Goal: Information Seeking & Learning: Learn about a topic

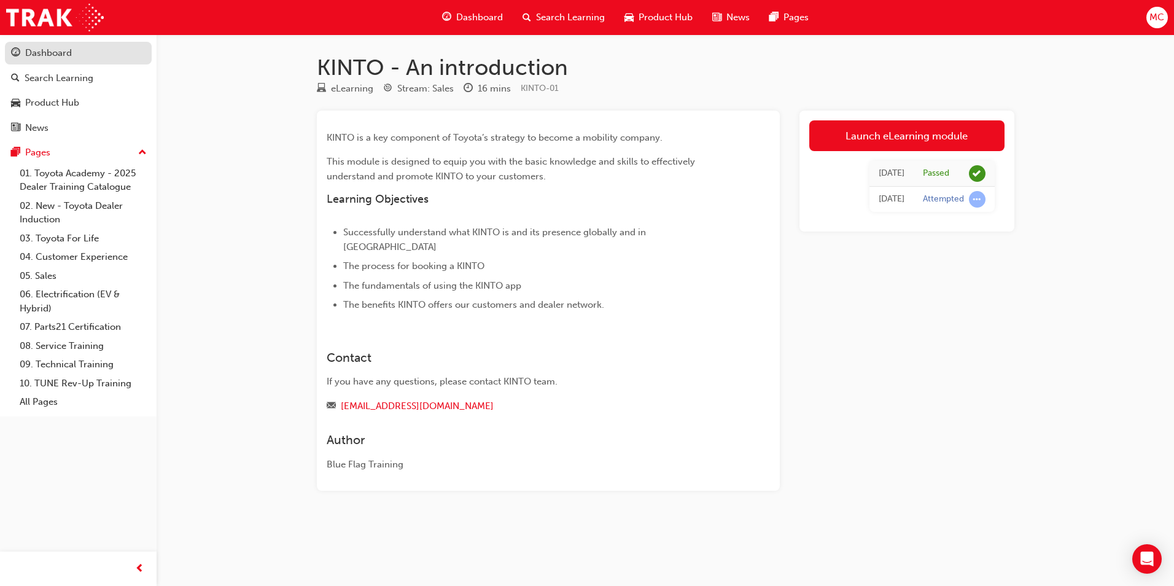
click at [61, 55] on div "Dashboard" at bounding box center [48, 53] width 47 height 14
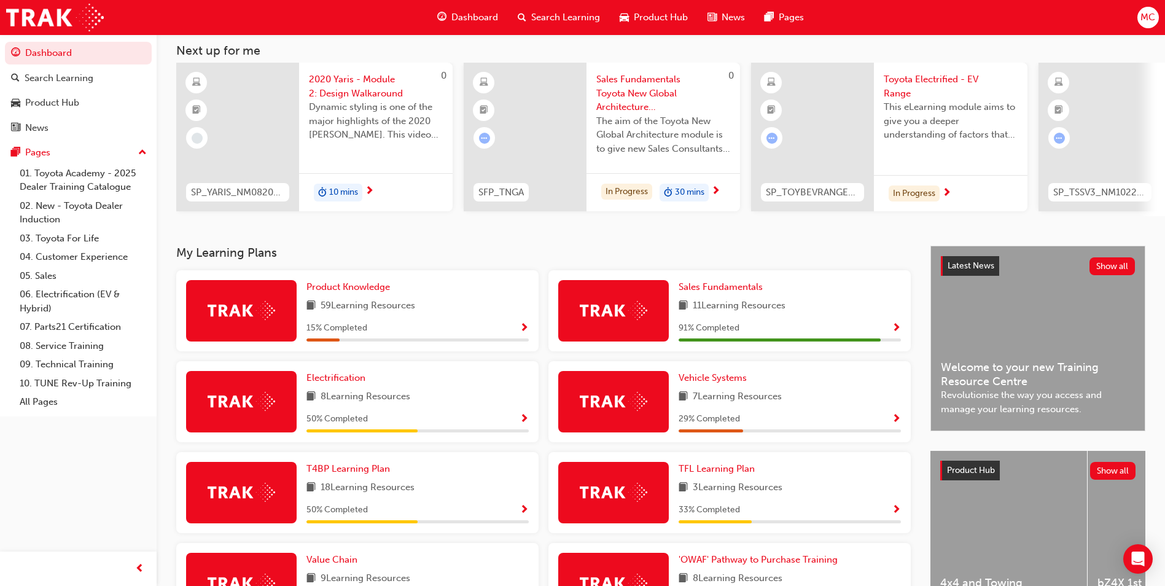
scroll to position [61, 0]
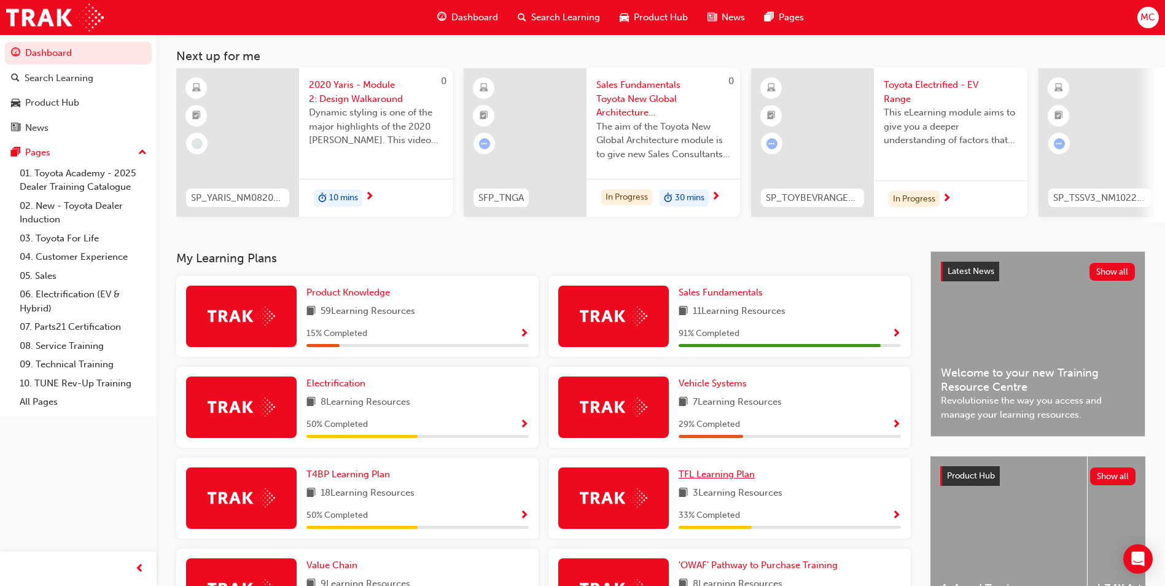
click at [722, 480] on span "TFL Learning Plan" at bounding box center [717, 474] width 76 height 11
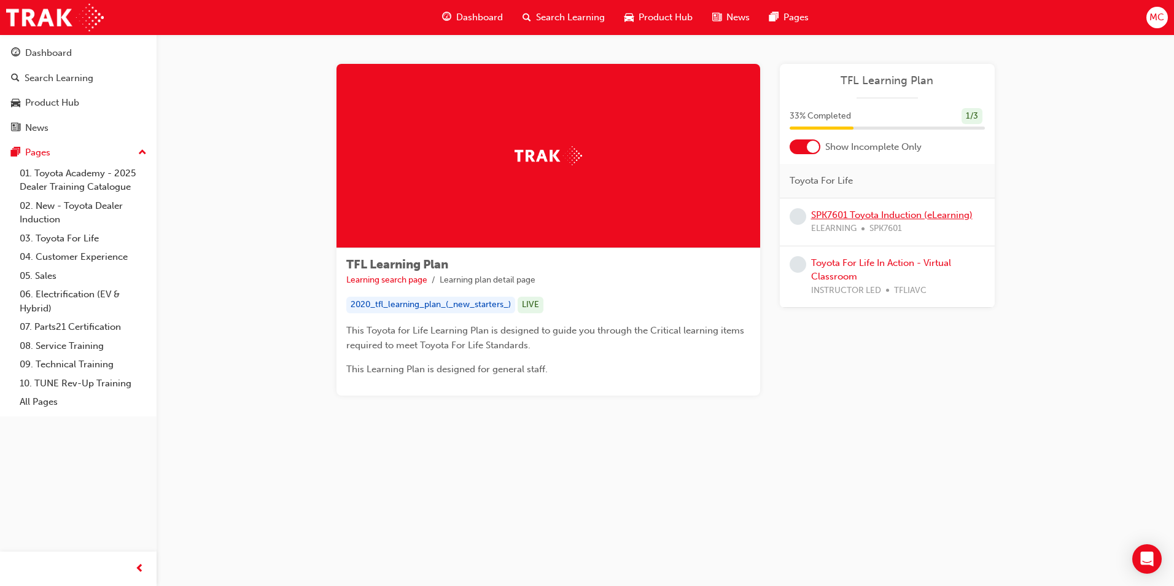
click at [938, 215] on link "SPK7601 Toyota Induction (eLearning)" at bounding box center [892, 214] width 162 height 11
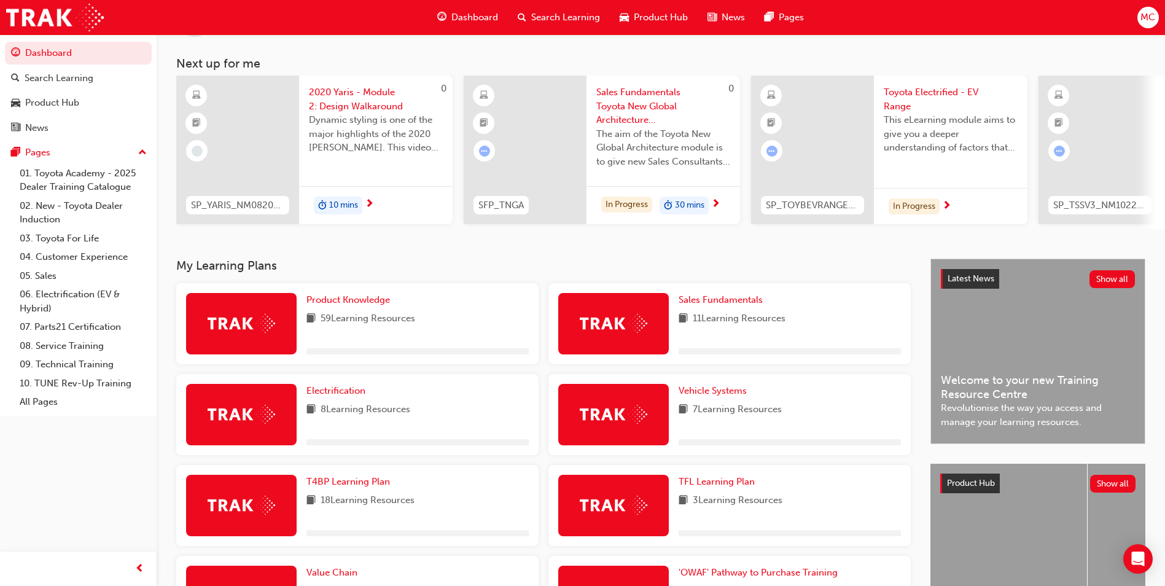
scroll to position [246, 0]
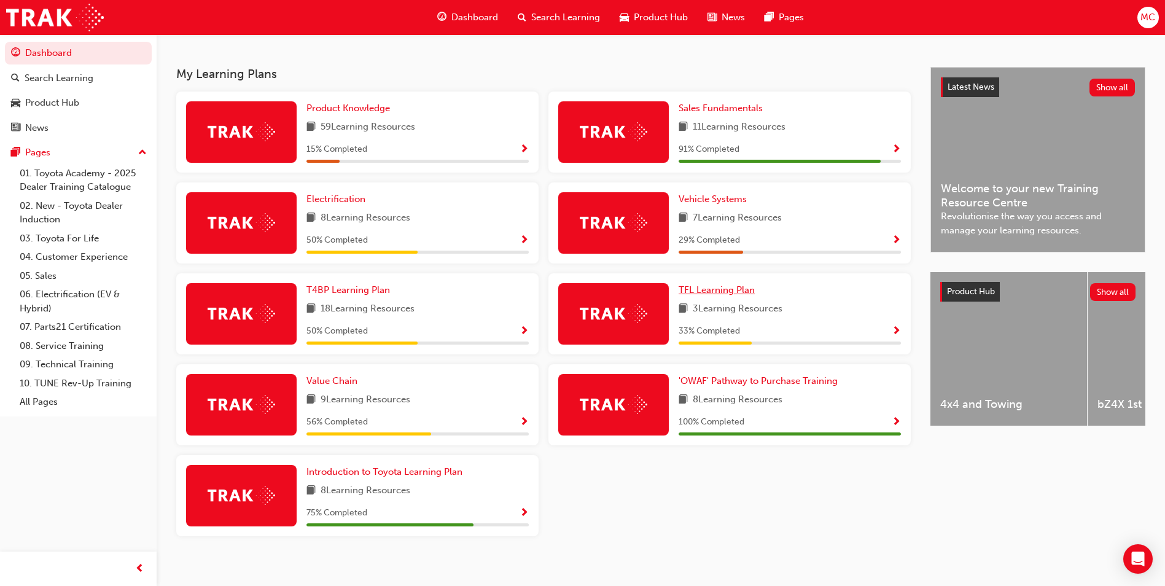
click at [743, 295] on span "TFL Learning Plan" at bounding box center [717, 289] width 76 height 11
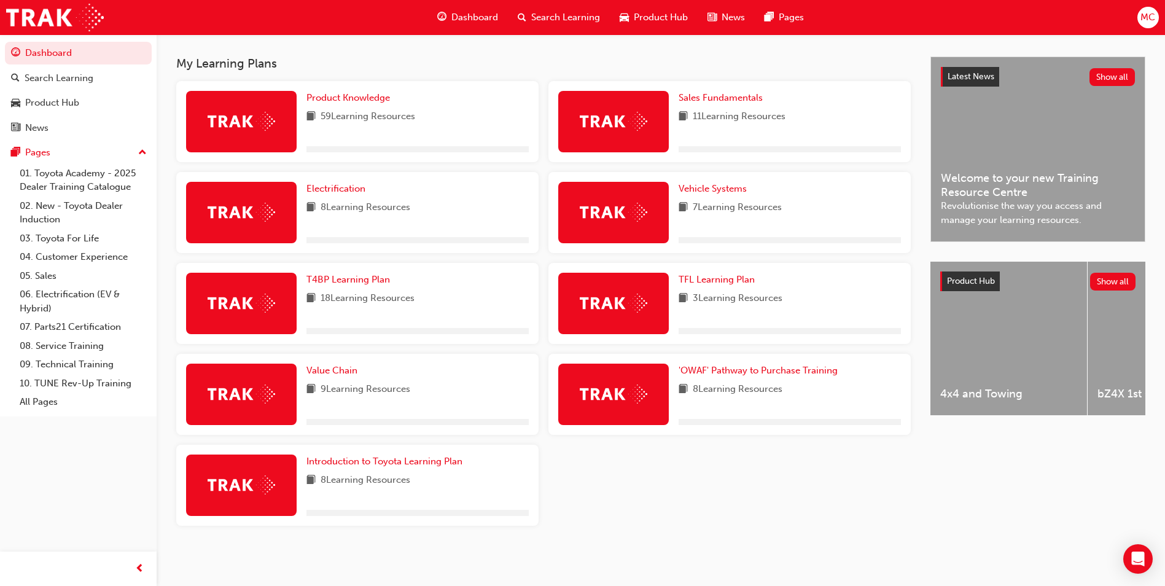
scroll to position [261, 0]
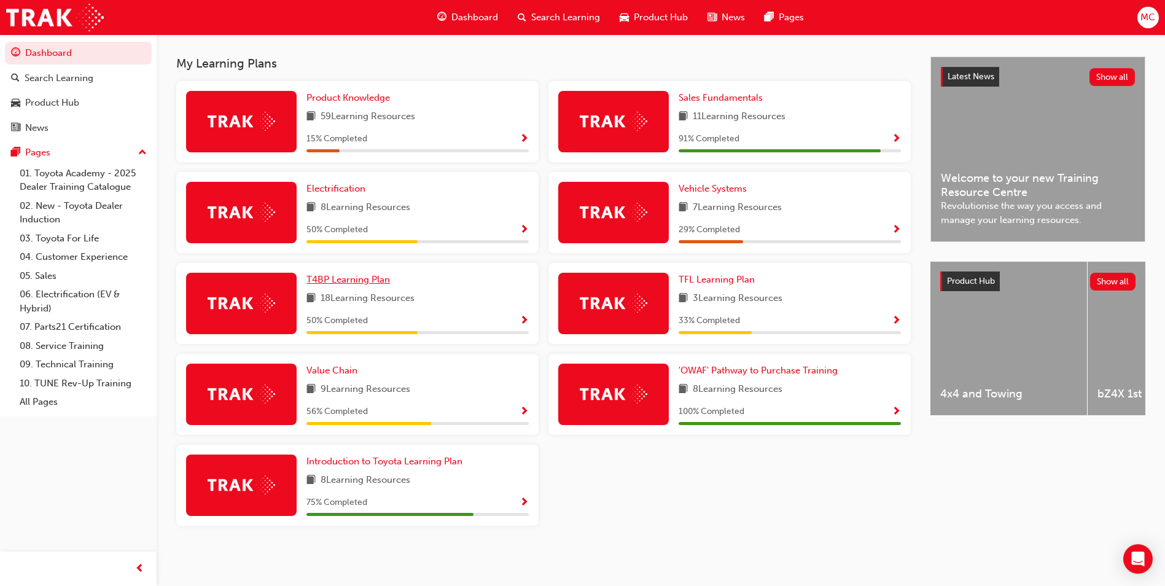
click at [364, 282] on span "T4BP Learning Plan" at bounding box center [348, 279] width 84 height 11
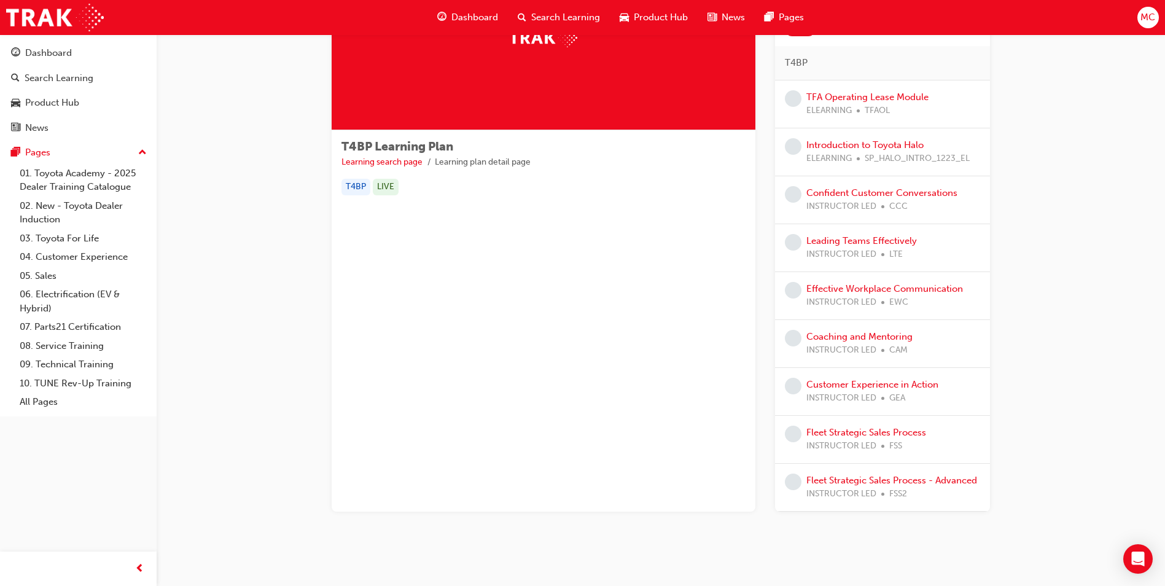
scroll to position [133, 0]
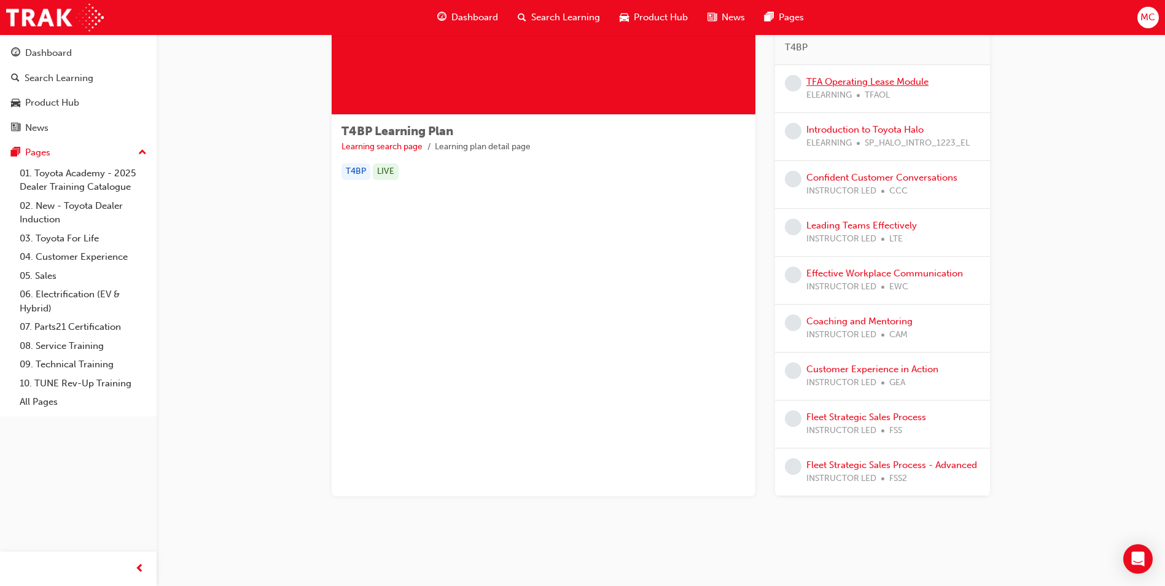
click at [887, 79] on link "TFA Operating Lease Module" at bounding box center [867, 81] width 122 height 11
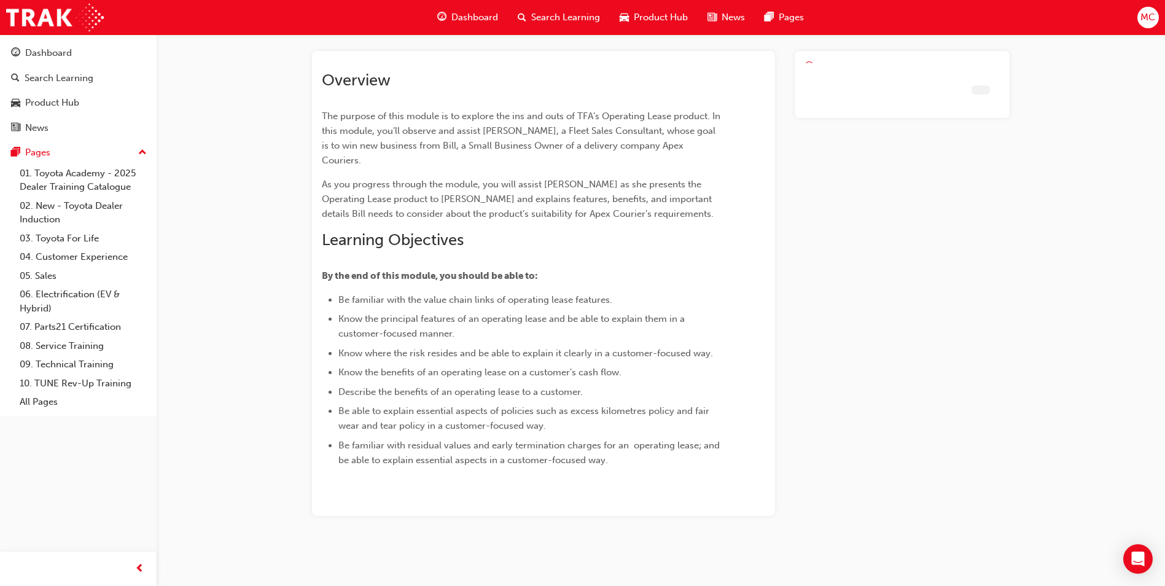
scroll to position [45, 0]
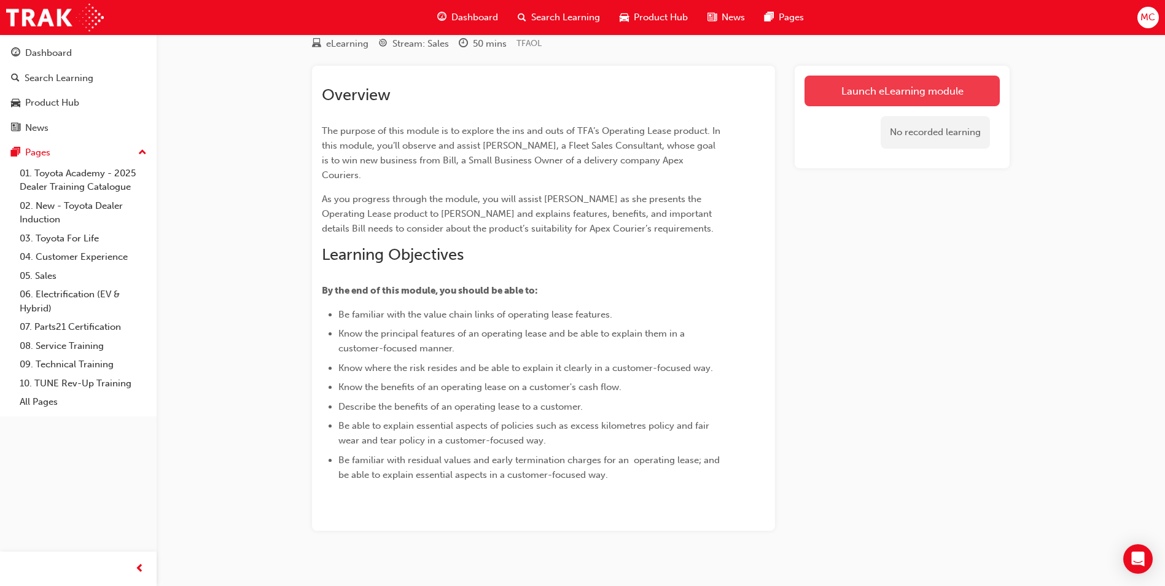
click at [896, 93] on link "Launch eLearning module" at bounding box center [902, 91] width 195 height 31
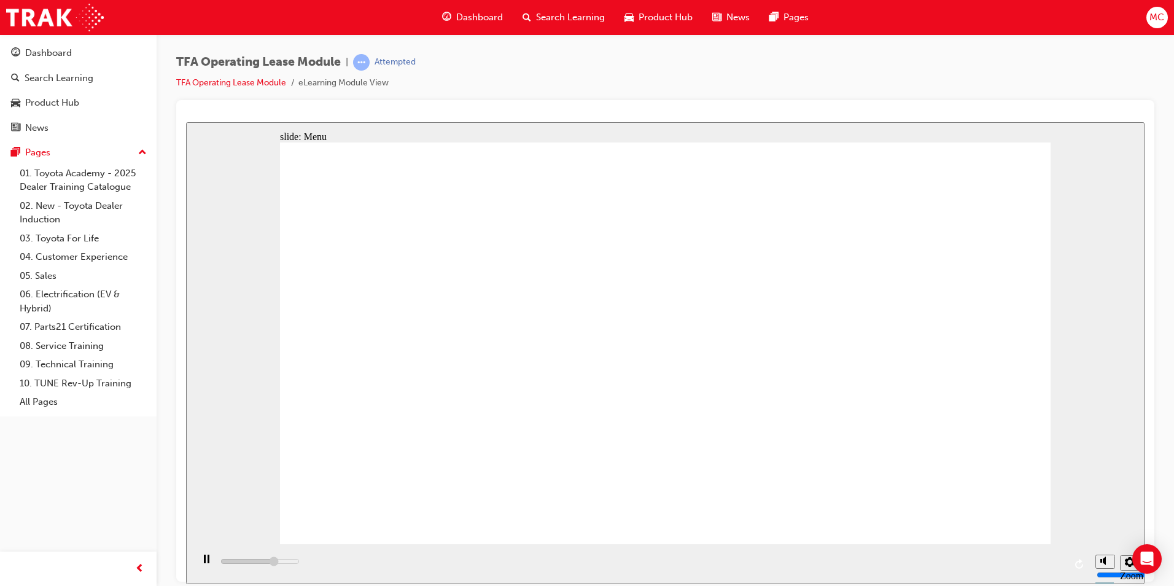
type input "9000"
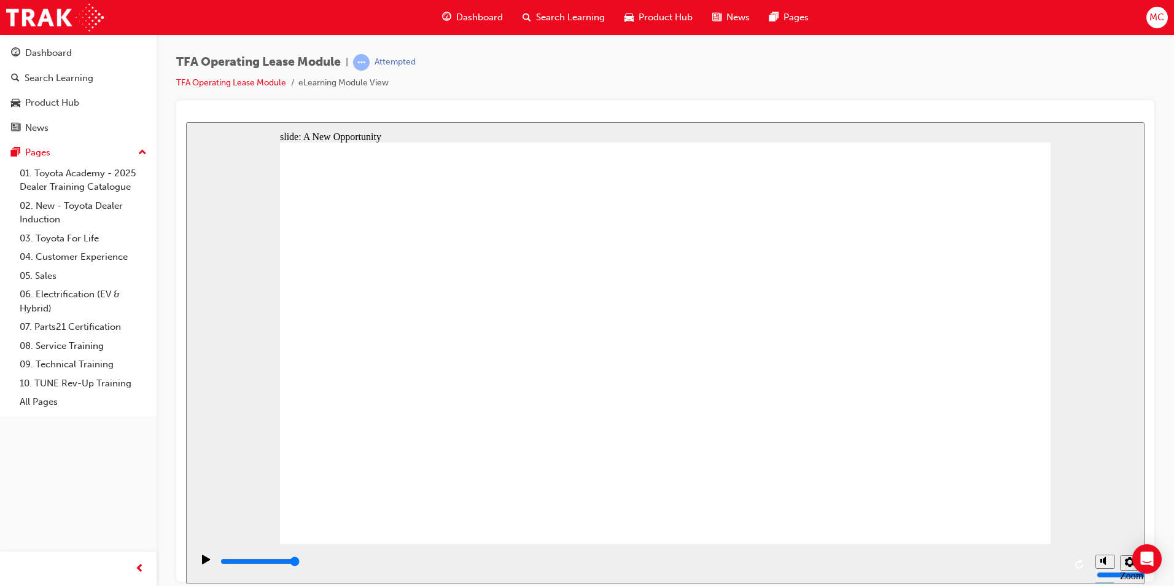
drag, startPoint x: 725, startPoint y: 520, endPoint x: 637, endPoint y: 507, distance: 88.2
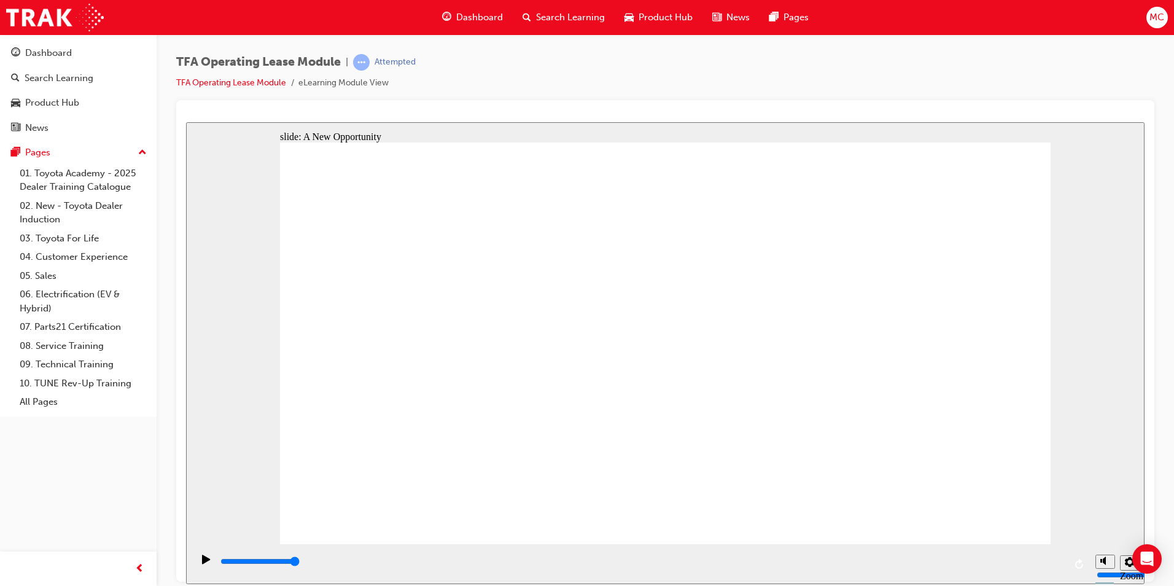
drag, startPoint x: 1105, startPoint y: 518, endPoint x: 1105, endPoint y: 534, distance: 16.0
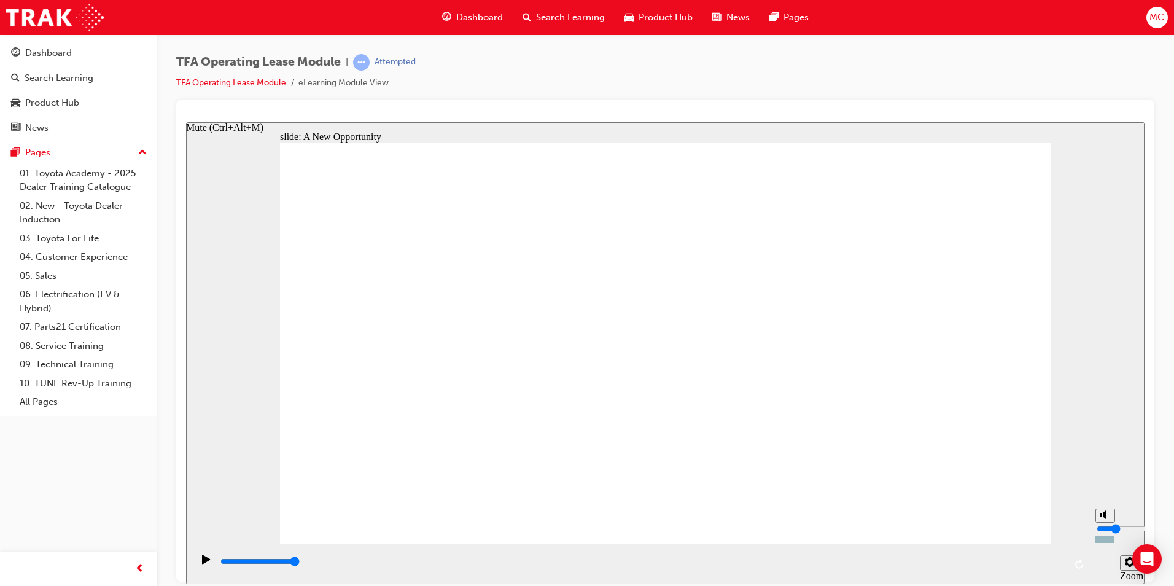
type input "2"
click at [1105, 533] on input "volume" at bounding box center [1136, 528] width 79 height 10
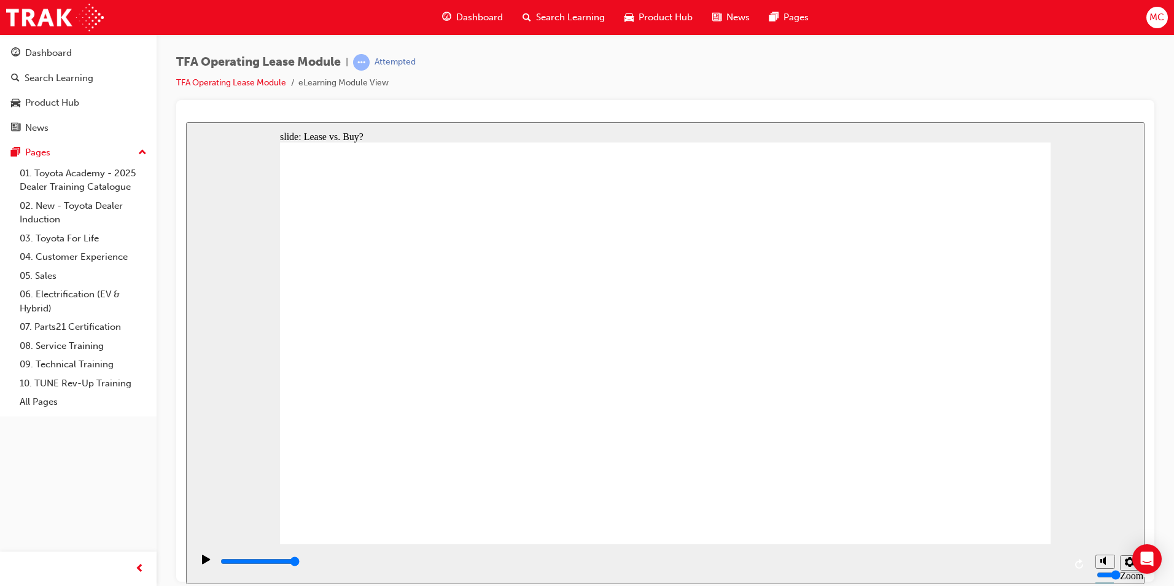
drag, startPoint x: 399, startPoint y: 348, endPoint x: 858, endPoint y: 288, distance: 463.3
drag, startPoint x: 513, startPoint y: 340, endPoint x: 709, endPoint y: 272, distance: 208.0
drag, startPoint x: 704, startPoint y: 272, endPoint x: 956, endPoint y: 263, distance: 251.9
drag, startPoint x: 511, startPoint y: 405, endPoint x: 708, endPoint y: 283, distance: 231.4
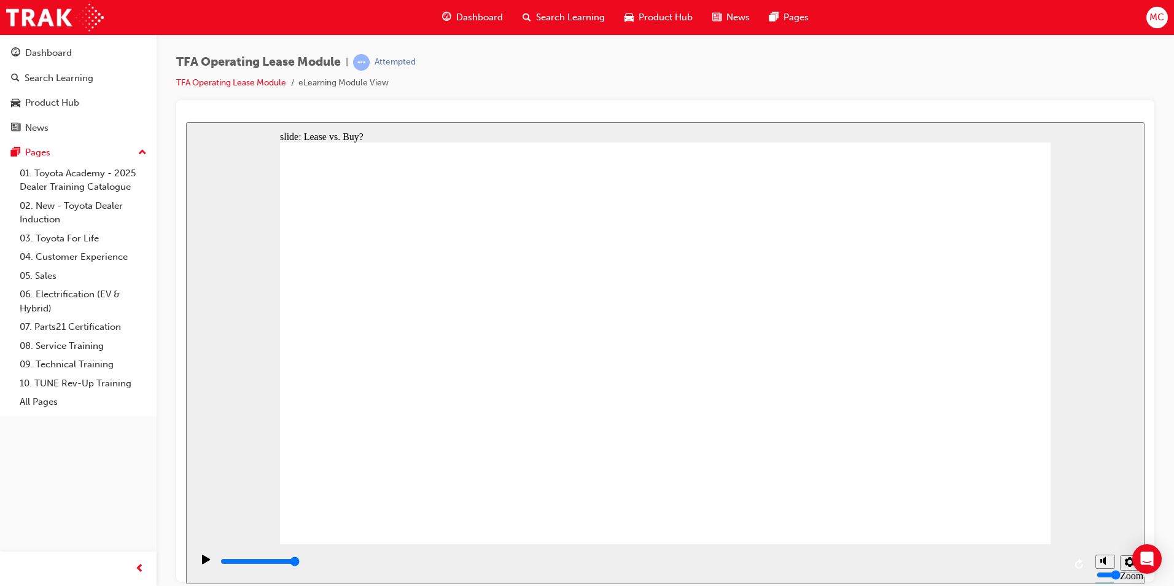
drag, startPoint x: 388, startPoint y: 400, endPoint x: 696, endPoint y: 351, distance: 312.7
drag, startPoint x: 374, startPoint y: 465, endPoint x: 620, endPoint y: 437, distance: 247.8
drag, startPoint x: 548, startPoint y: 467, endPoint x: 860, endPoint y: 338, distance: 337.4
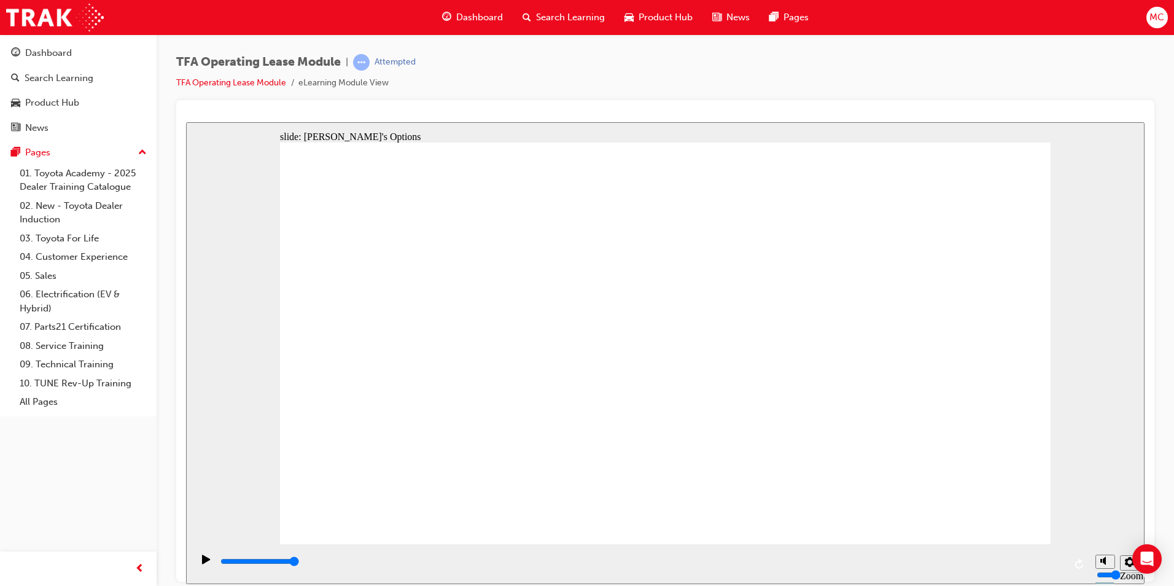
type input "4200"
radio input "false"
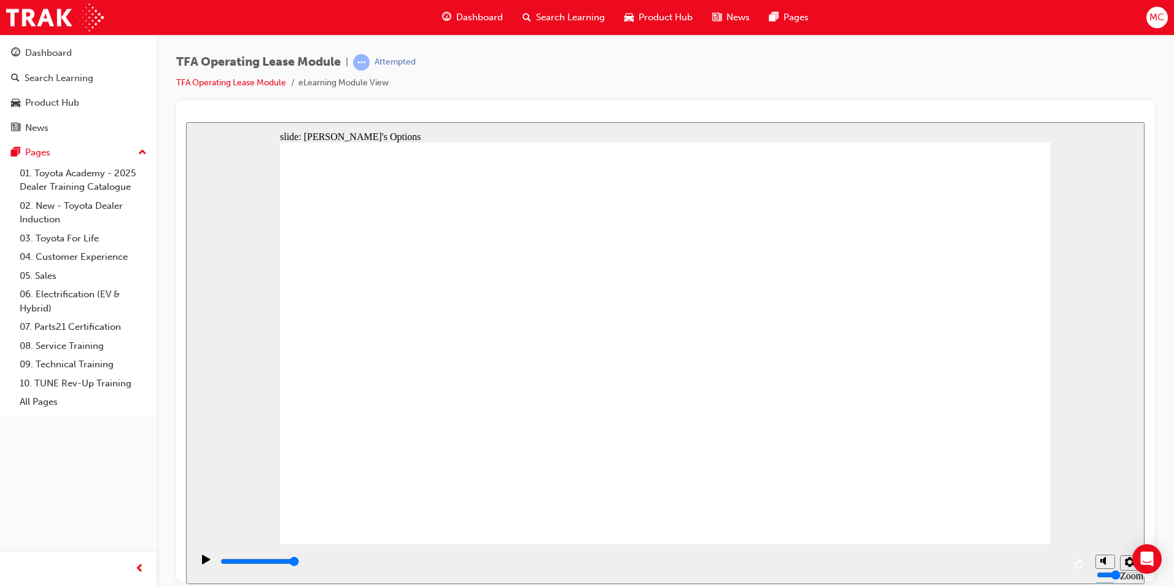
radio input "false"
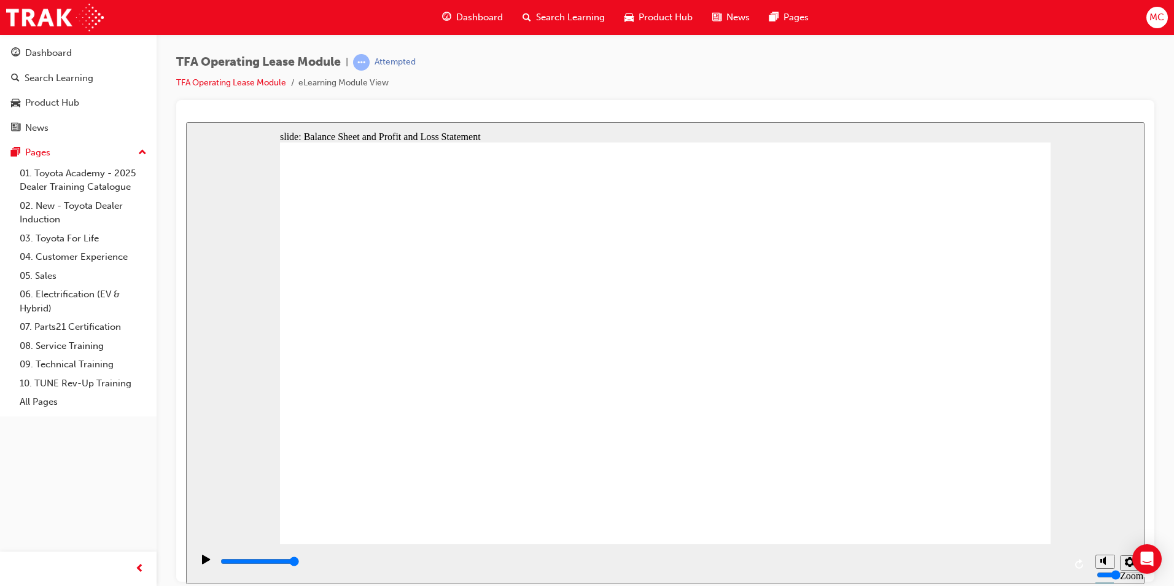
type input "2700"
checkbox input "true"
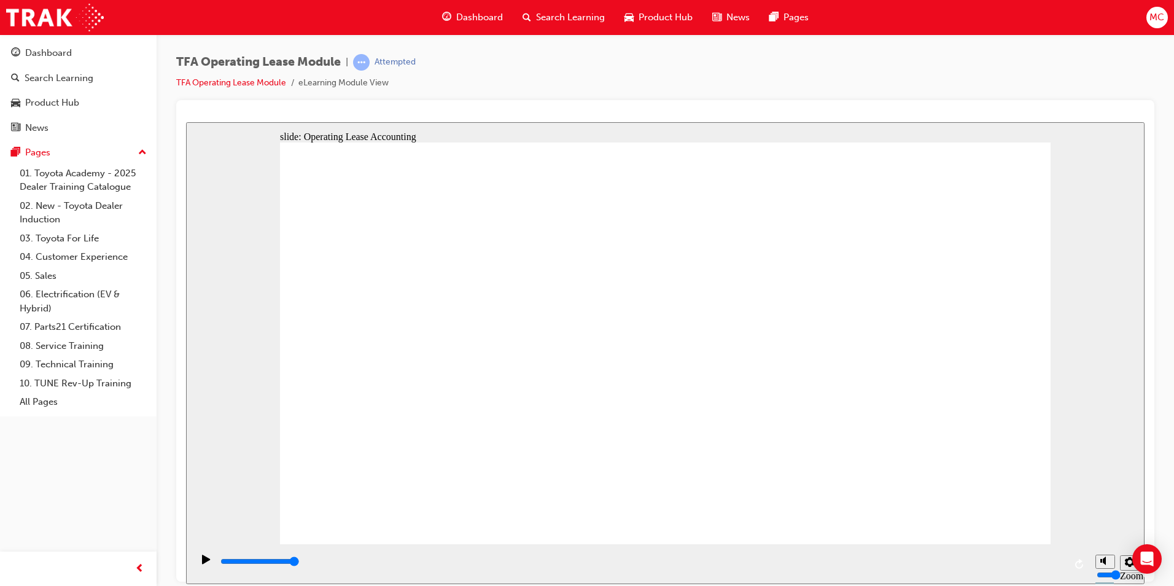
type input "4200"
checkbox input "false"
checkbox input "true"
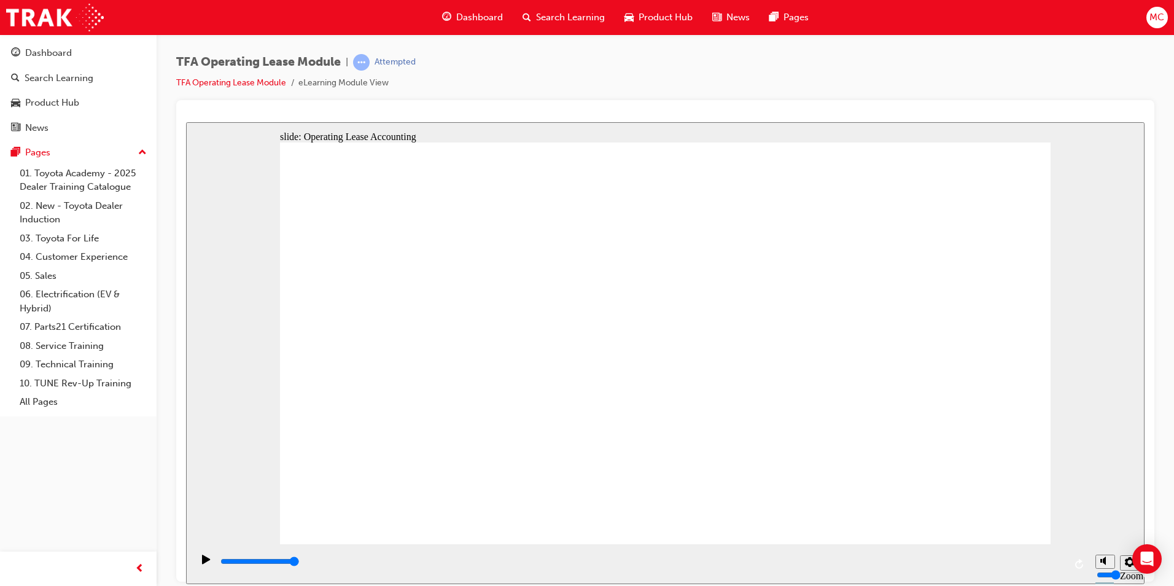
checkbox input "true"
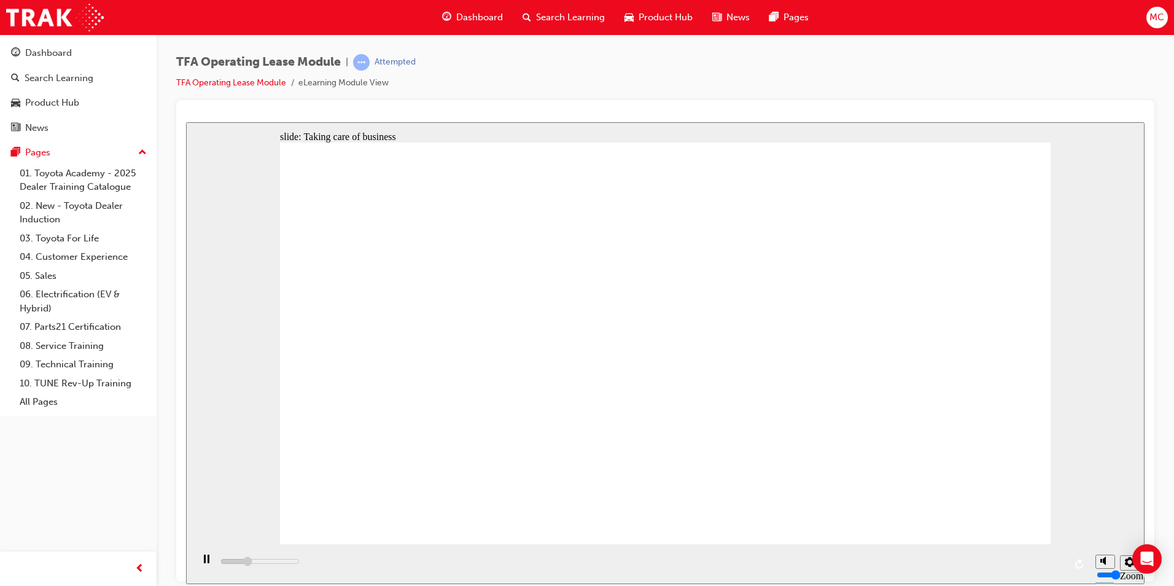
drag, startPoint x: 413, startPoint y: 338, endPoint x: 792, endPoint y: 267, distance: 385.0
drag, startPoint x: 545, startPoint y: 403, endPoint x: 945, endPoint y: 286, distance: 416.7
drag, startPoint x: 547, startPoint y: 451, endPoint x: 948, endPoint y: 333, distance: 417.8
drag, startPoint x: 418, startPoint y: 484, endPoint x: 425, endPoint y: 483, distance: 7.4
drag, startPoint x: 402, startPoint y: 390, endPoint x: 781, endPoint y: 317, distance: 385.9
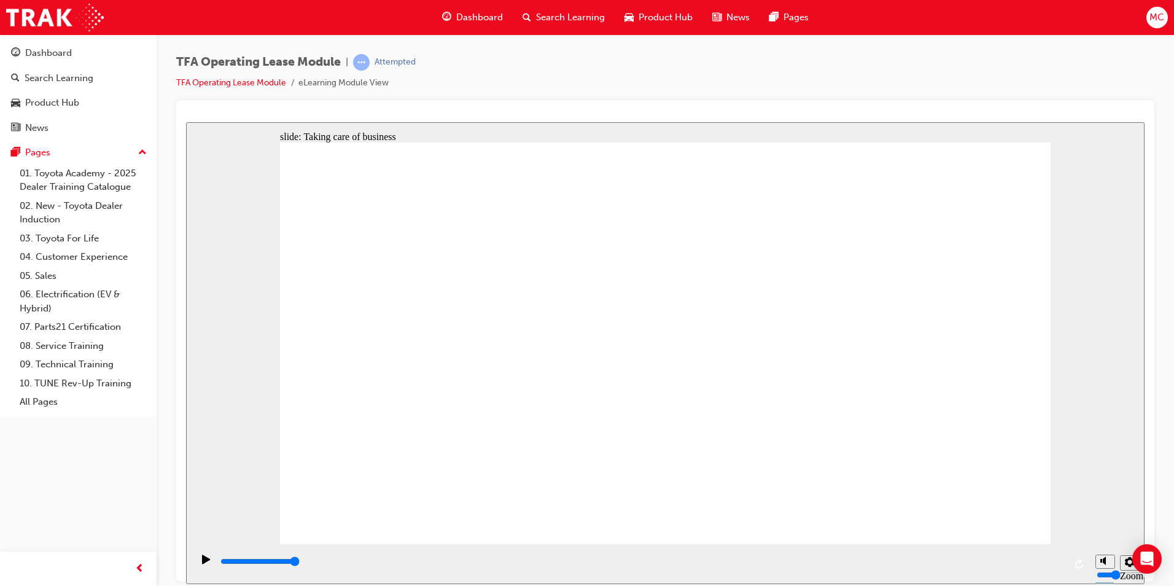
drag, startPoint x: 551, startPoint y: 340, endPoint x: 782, endPoint y: 347, distance: 231.7
drag, startPoint x: 407, startPoint y: 434, endPoint x: 970, endPoint y: 359, distance: 567.5
drag, startPoint x: 657, startPoint y: 450, endPoint x: 945, endPoint y: 397, distance: 293.0
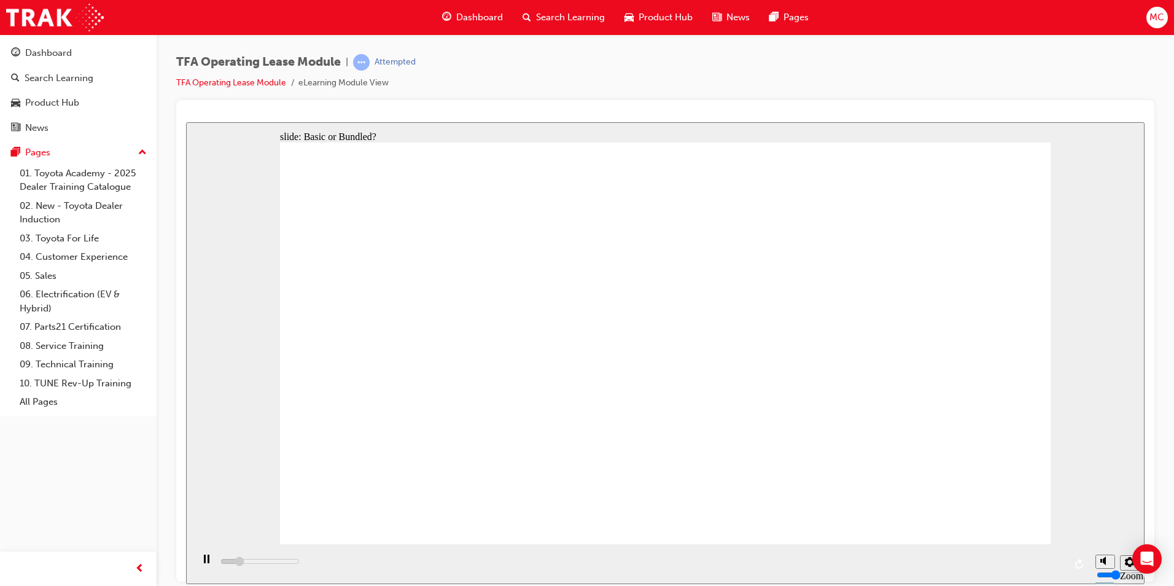
drag, startPoint x: 547, startPoint y: 390, endPoint x: 946, endPoint y: 271, distance: 417.2
drag, startPoint x: 549, startPoint y: 441, endPoint x: 952, endPoint y: 321, distance: 420.3
drag, startPoint x: 400, startPoint y: 441, endPoint x: 786, endPoint y: 319, distance: 404.4
drag, startPoint x: 435, startPoint y: 467, endPoint x: 790, endPoint y: 358, distance: 371.4
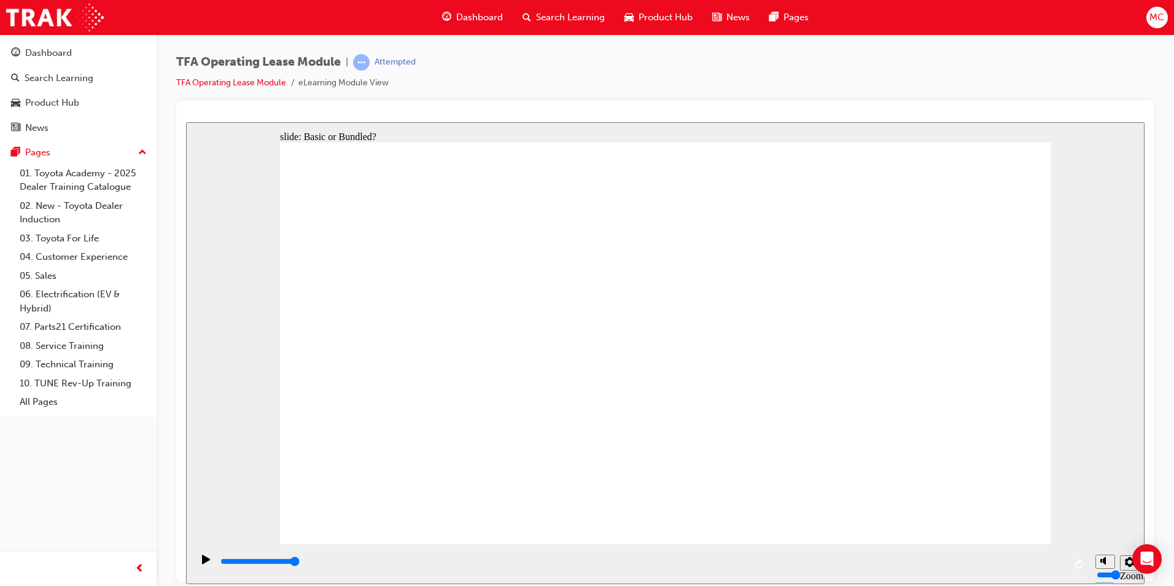
drag, startPoint x: 391, startPoint y: 379, endPoint x: 776, endPoint y: 386, distance: 384.5
drag, startPoint x: 421, startPoint y: 350, endPoint x: 975, endPoint y: 356, distance: 554.0
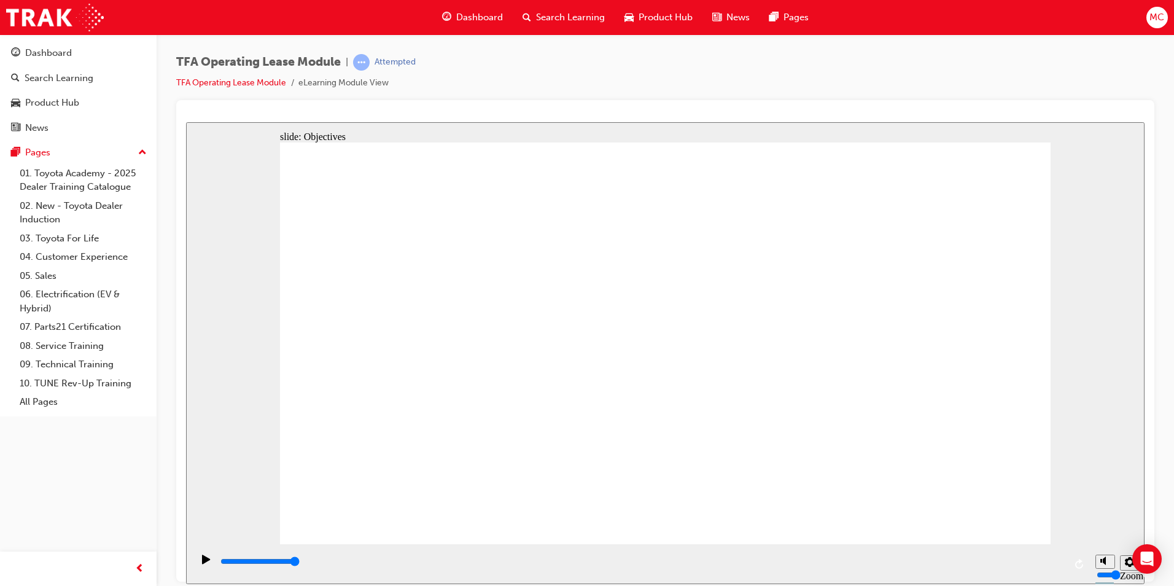
type input "4200"
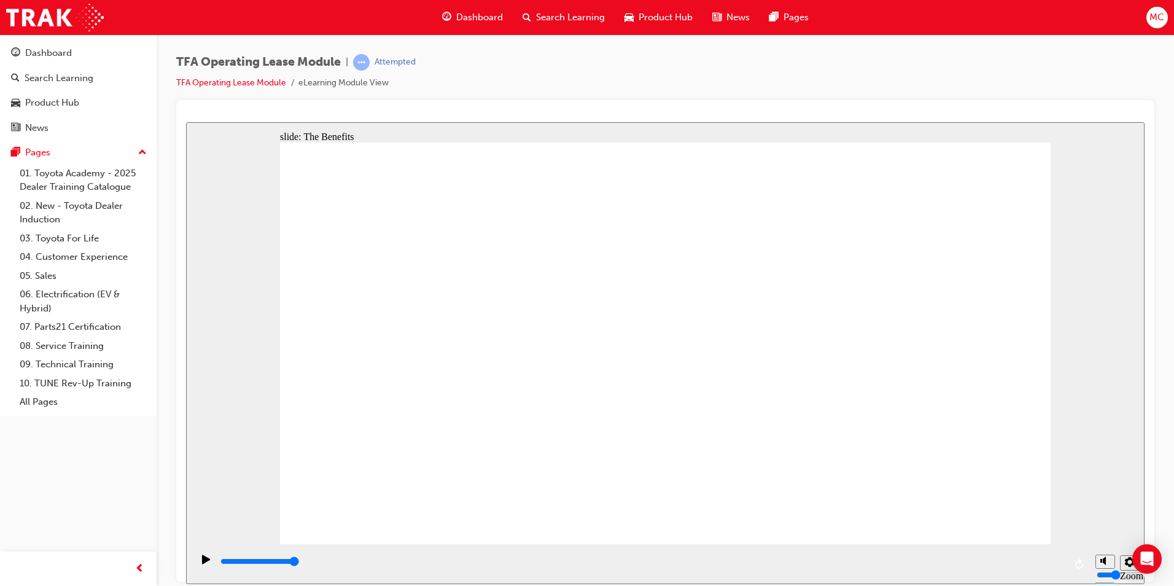
drag, startPoint x: 737, startPoint y: 354, endPoint x: 755, endPoint y: 346, distance: 19.8
drag, startPoint x: 800, startPoint y: 445, endPoint x: 747, endPoint y: 489, distance: 68.9
